Goal: Obtain resource: Download file/media

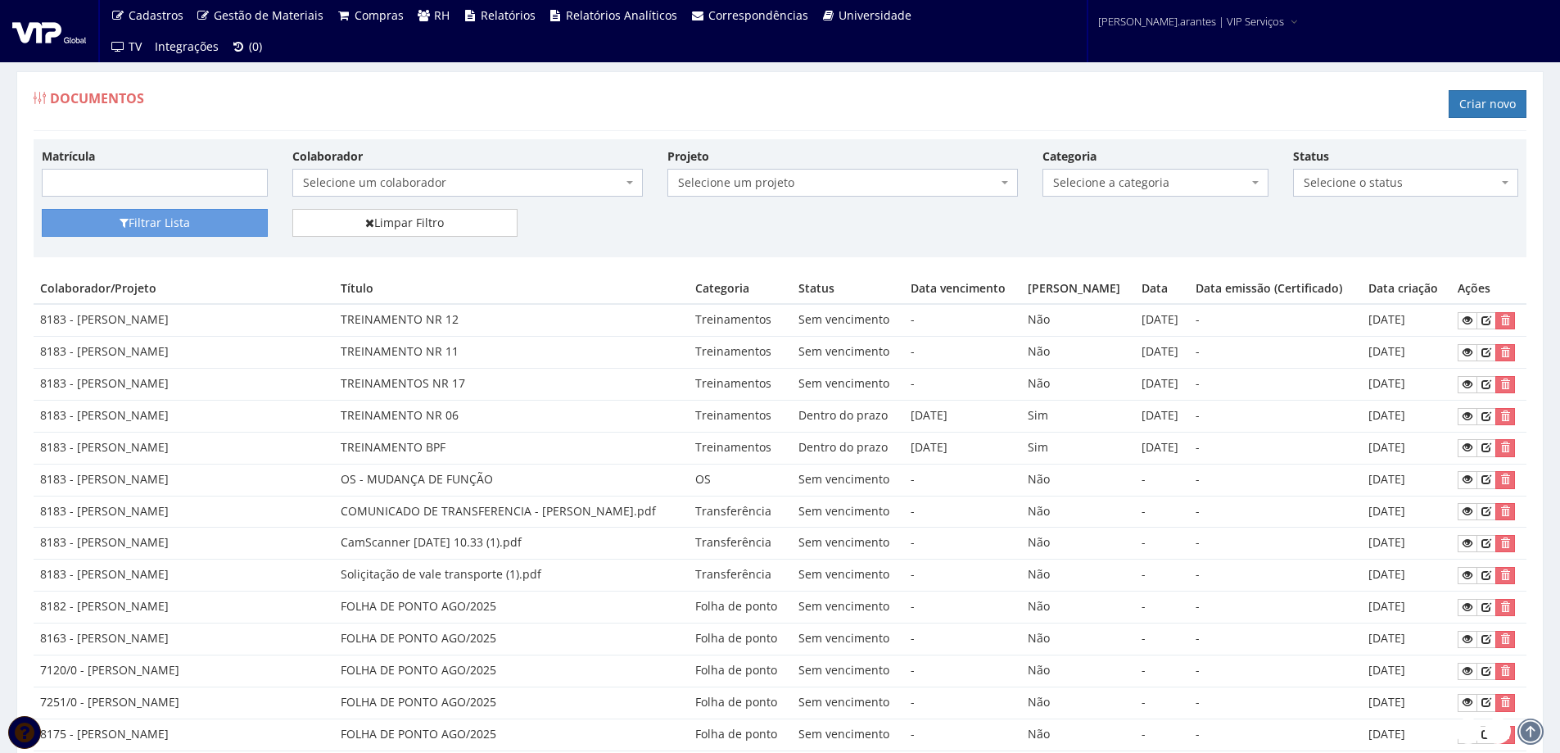
click at [396, 189] on span "Selecione um colaborador" at bounding box center [462, 182] width 319 height 16
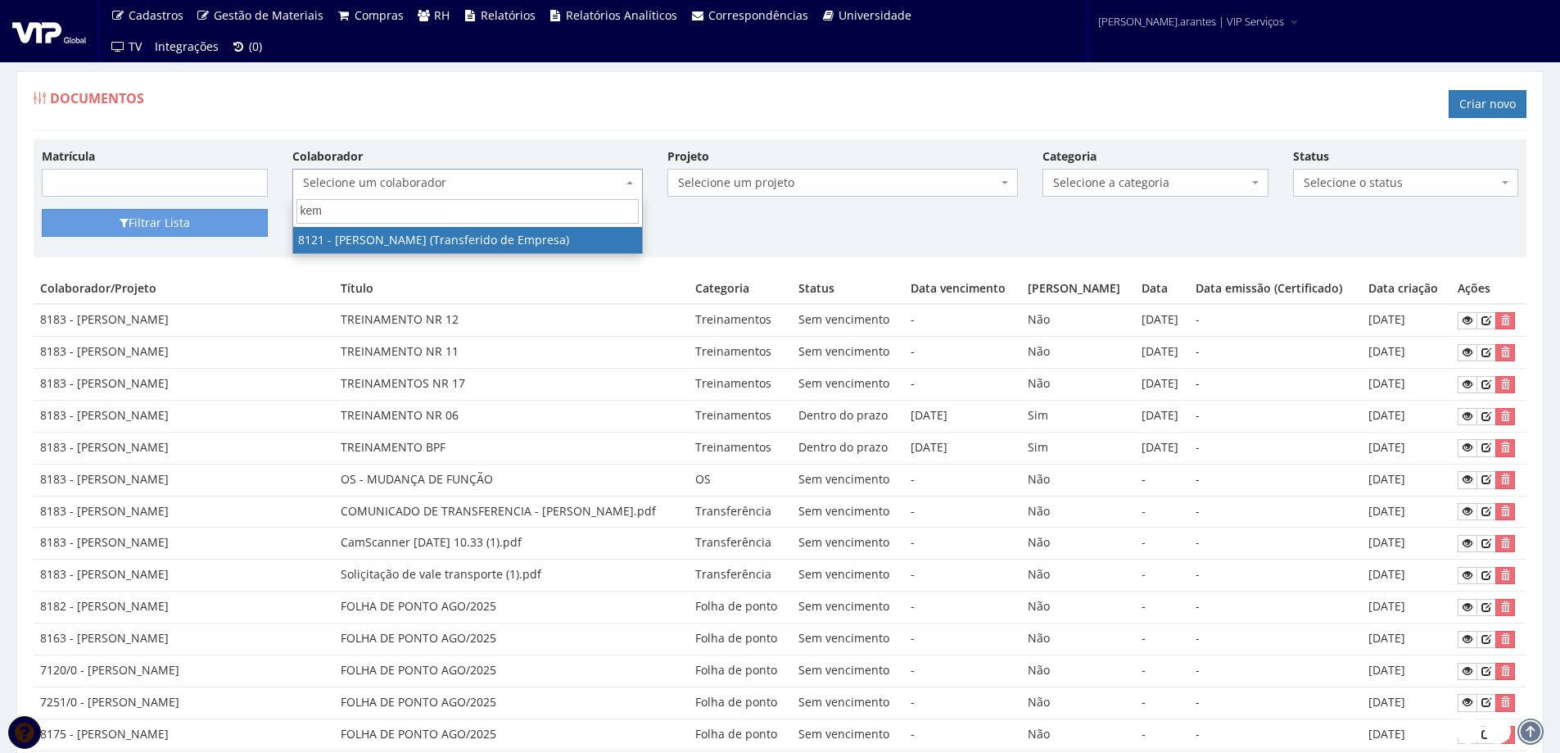
type input "kemi"
select select "3715"
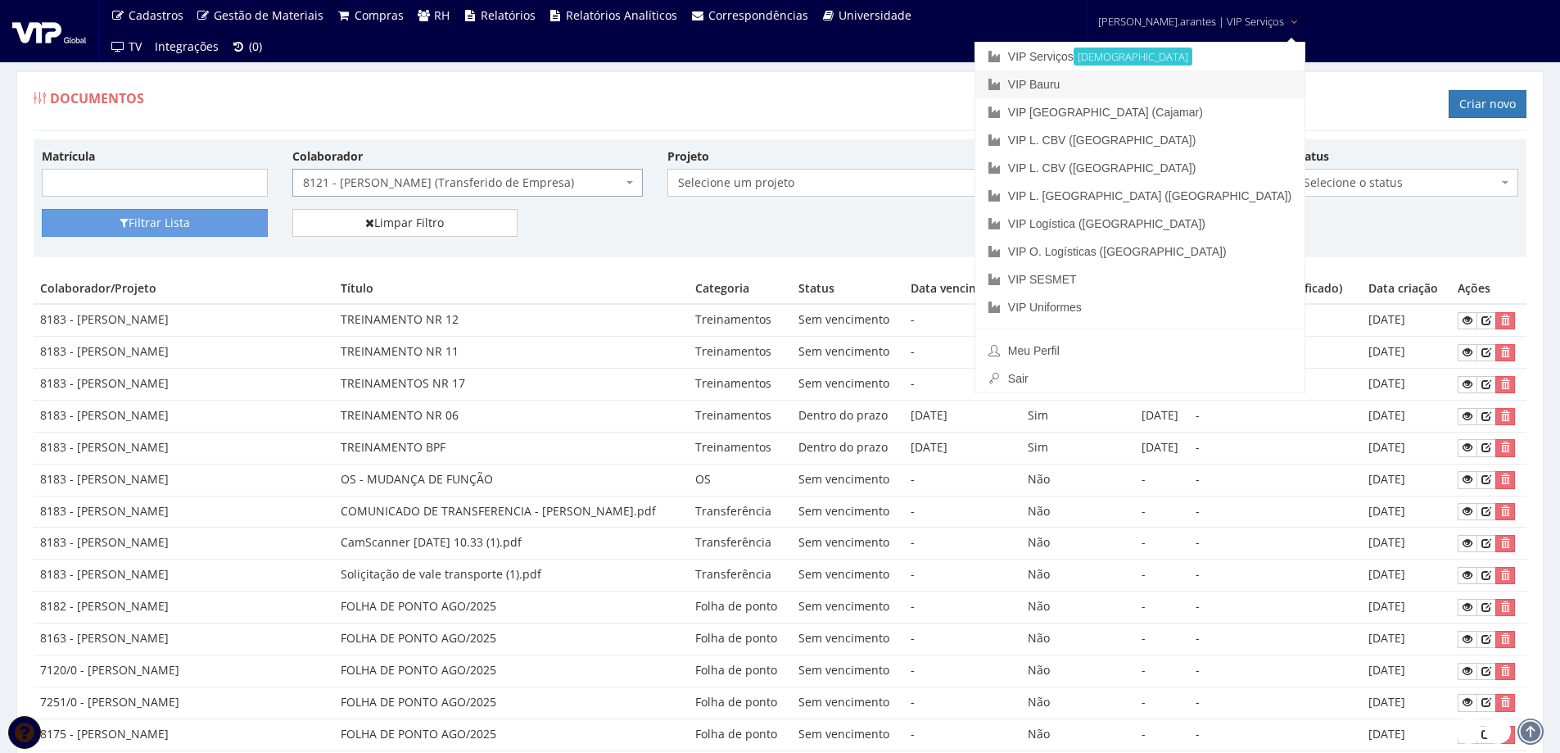
click at [1136, 88] on link "VIP Bauru" at bounding box center [1140, 84] width 329 height 28
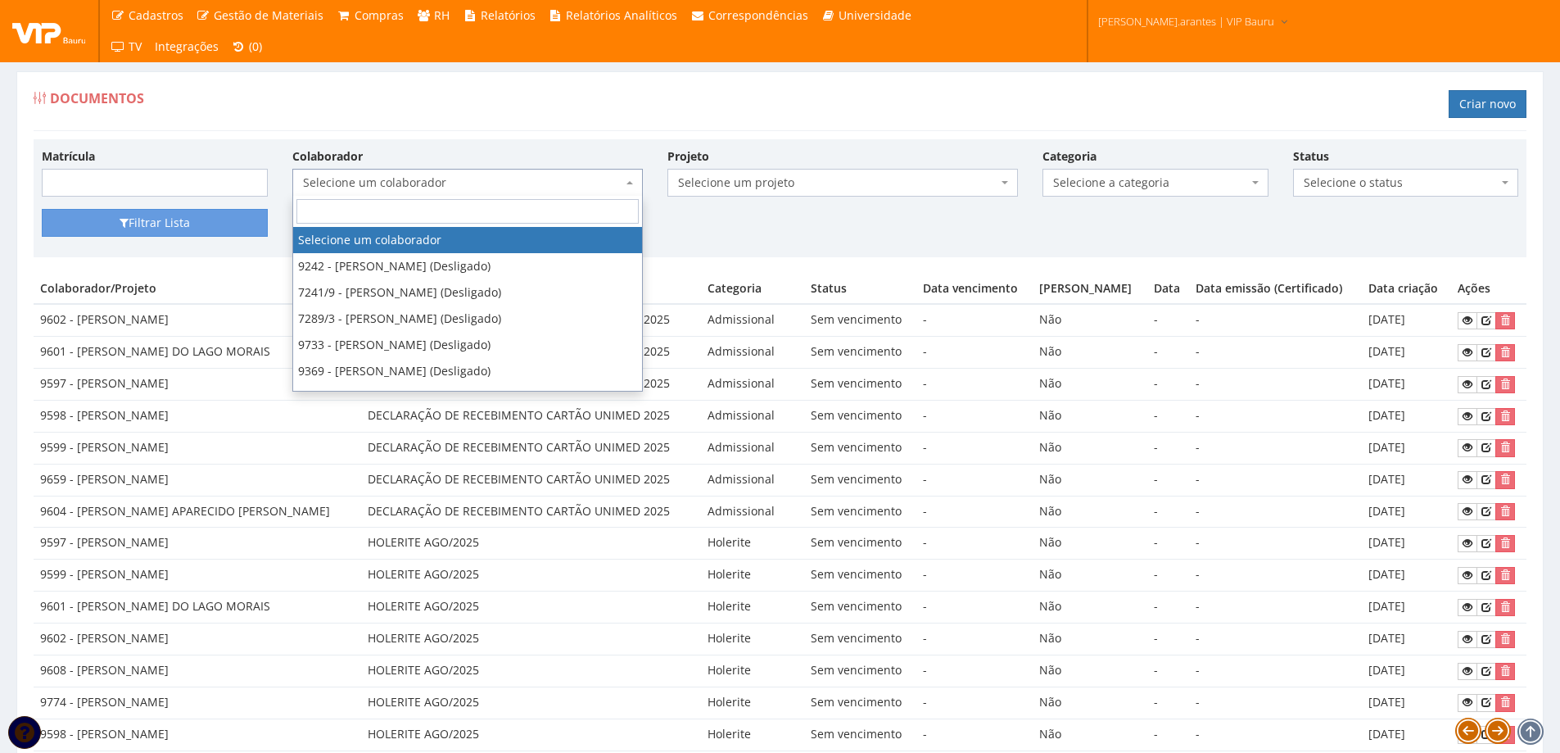
click at [323, 183] on span "Selecione um colaborador" at bounding box center [462, 182] width 319 height 16
type input "9775"
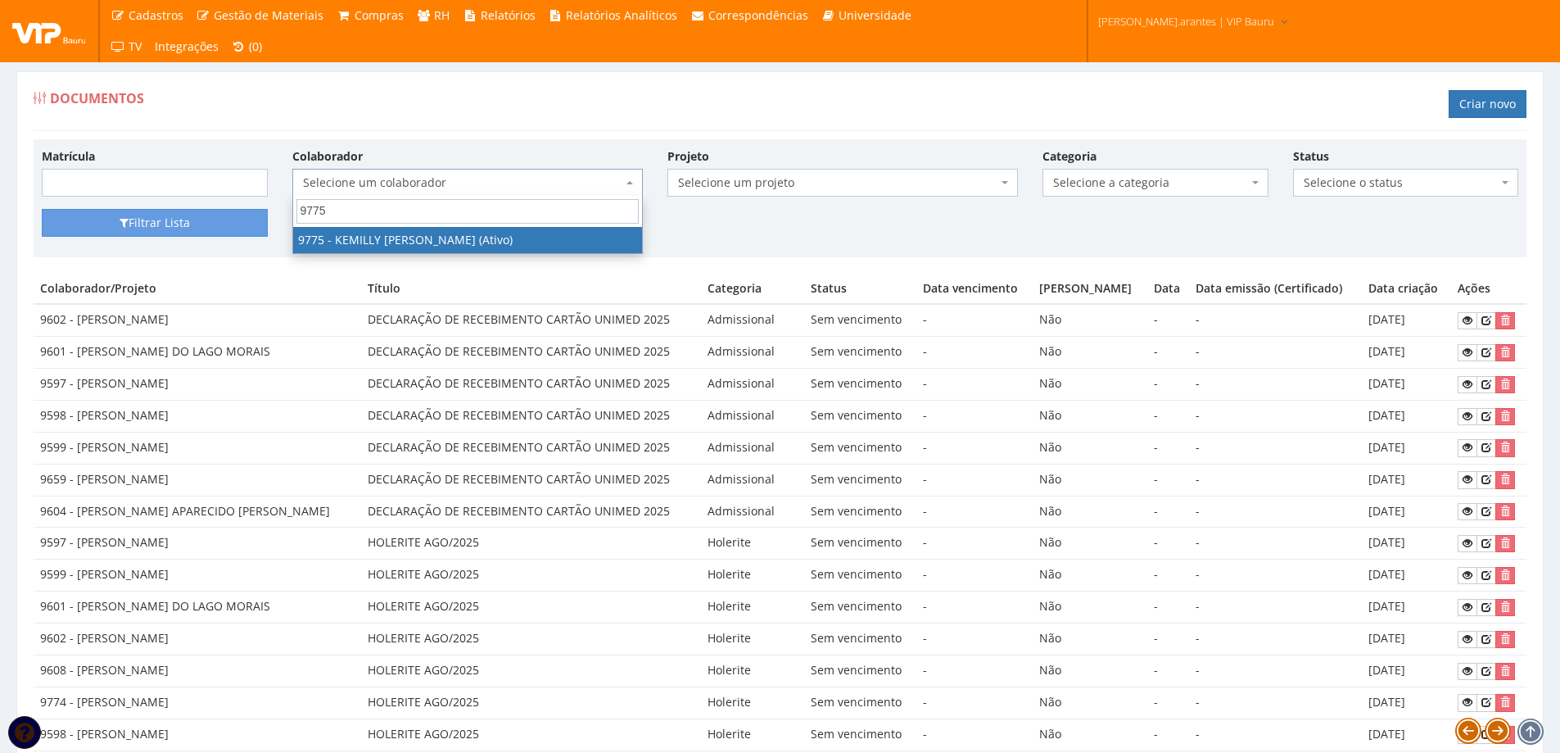
select select "4090"
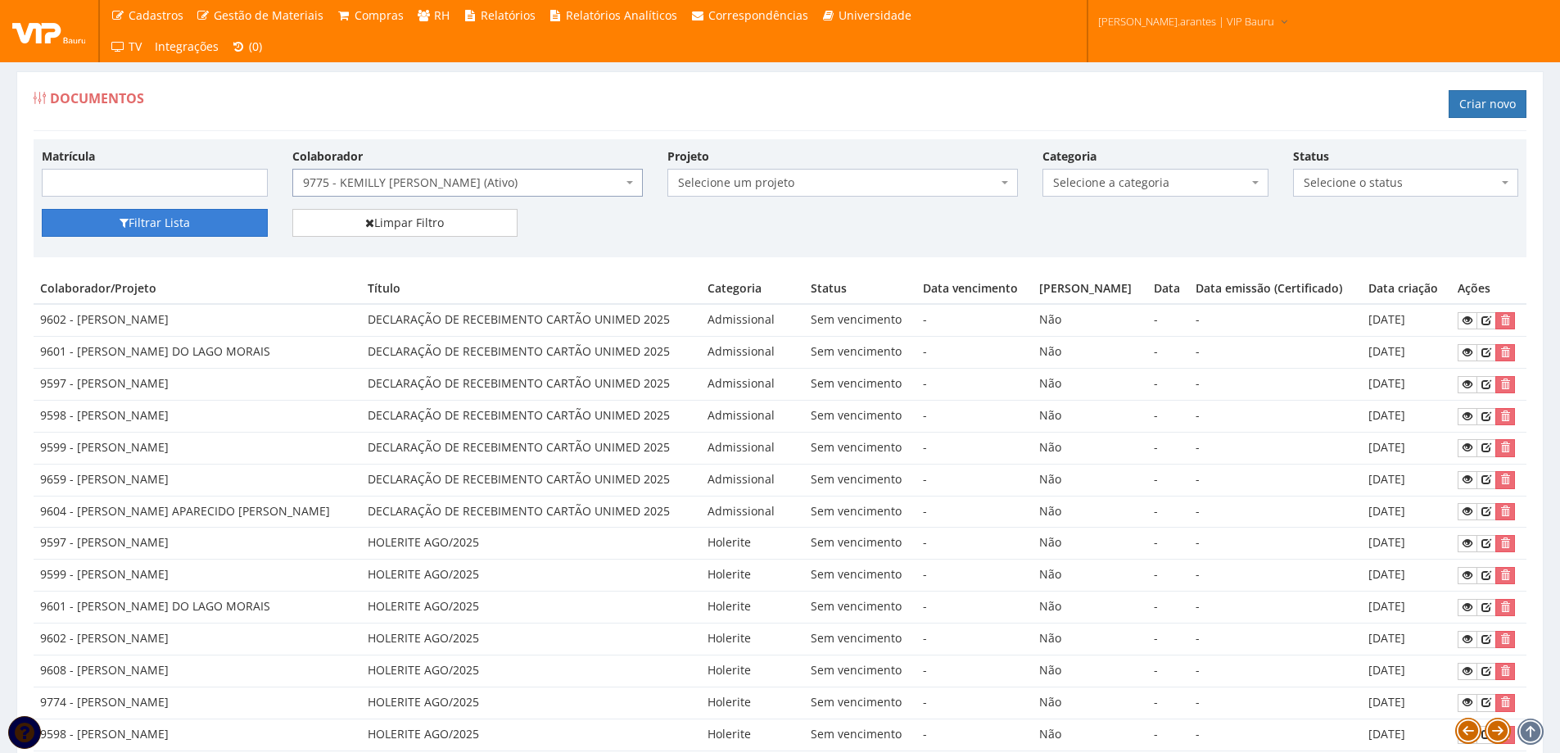
click at [188, 237] on button "Filtrar Lista" at bounding box center [155, 223] width 226 height 28
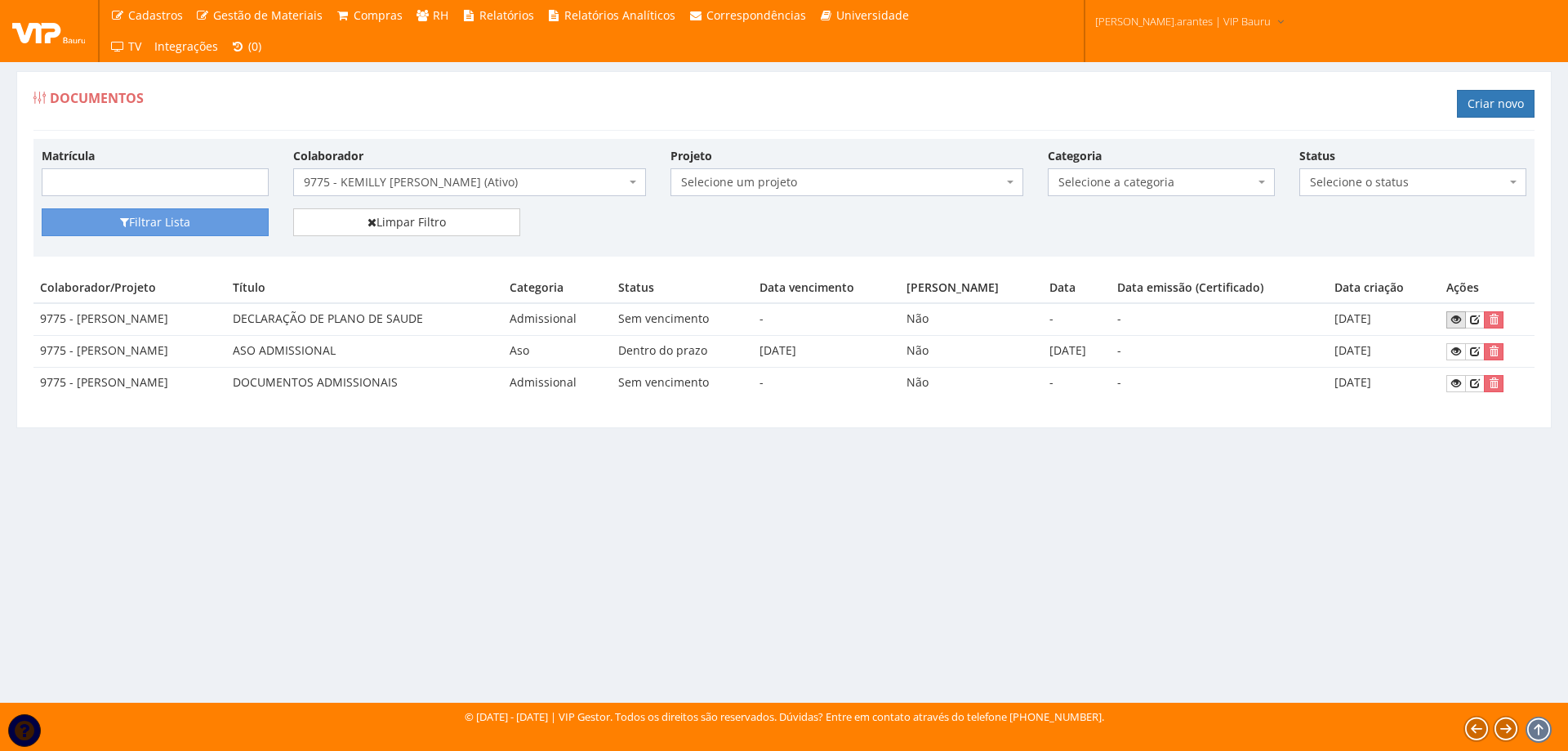
click at [1454, 318] on link at bounding box center [1456, 319] width 20 height 17
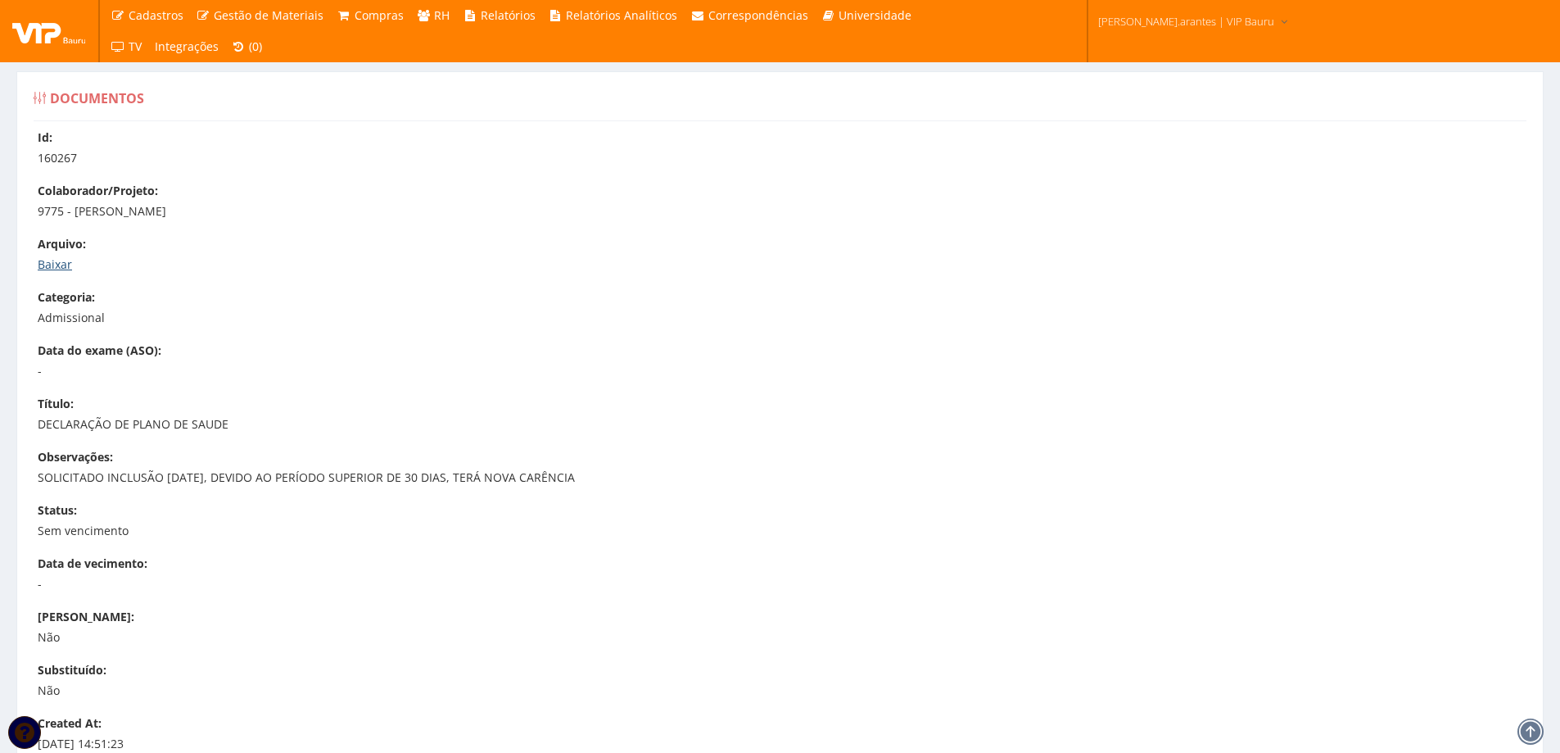
click at [54, 263] on link "Baixar" at bounding box center [55, 264] width 34 height 16
